Goal: Transaction & Acquisition: Subscribe to service/newsletter

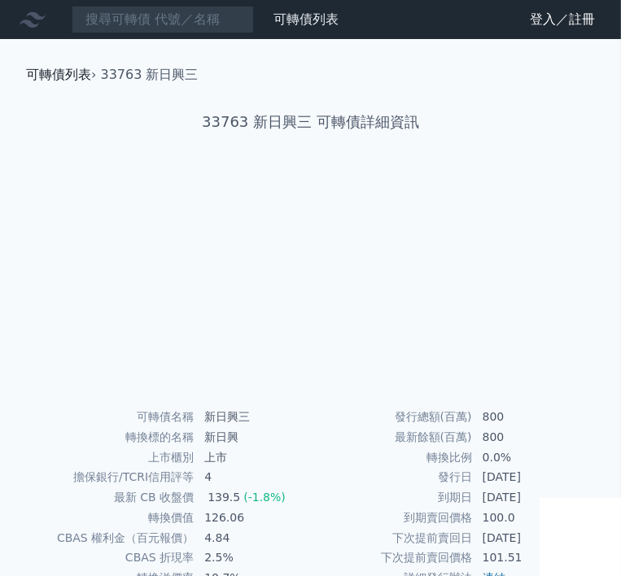
click at [59, 69] on link "可轉債列表" at bounding box center [58, 74] width 65 height 15
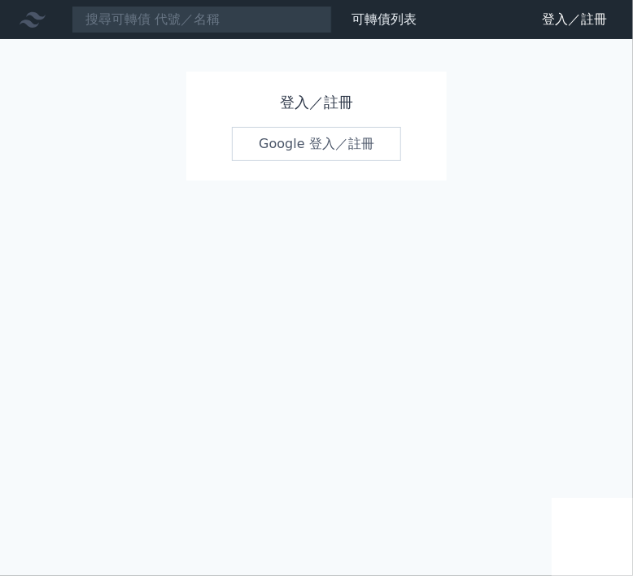
click at [332, 150] on link "Google 登入／註冊" at bounding box center [316, 144] width 169 height 34
